Goal: Find specific page/section: Find specific page/section

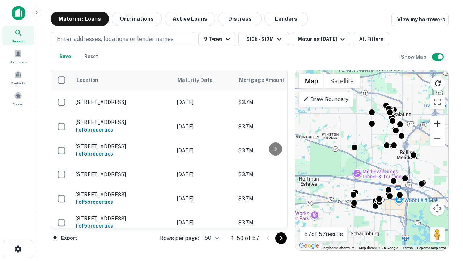
click at [438, 123] on button "Zoom in" at bounding box center [437, 123] width 14 height 14
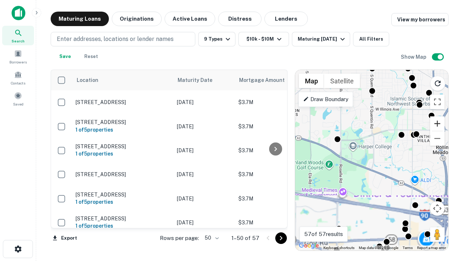
click at [438, 123] on button "Zoom in" at bounding box center [437, 123] width 14 height 14
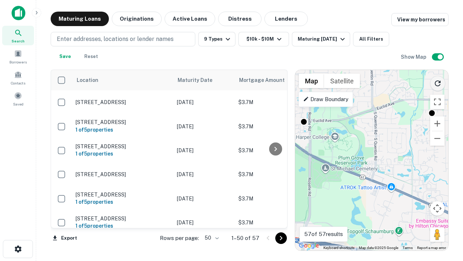
click at [438, 82] on icon "Reload search area" at bounding box center [438, 83] width 9 height 9
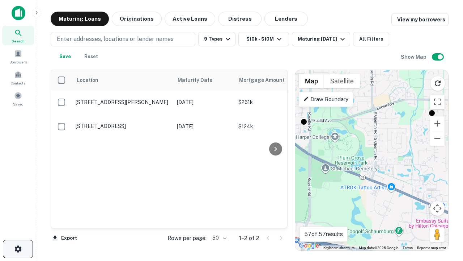
click at [18, 249] on icon "button" at bounding box center [18, 248] width 9 height 9
